Goal: Task Accomplishment & Management: Complete application form

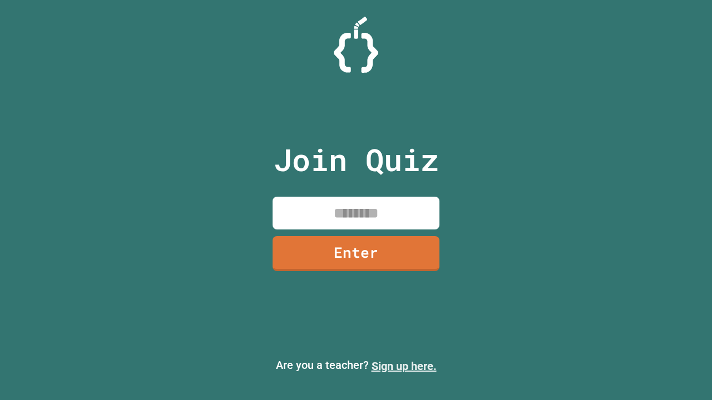
click at [404, 366] on link "Sign up here." at bounding box center [403, 366] width 65 height 13
